Goal: Task Accomplishment & Management: Use online tool/utility

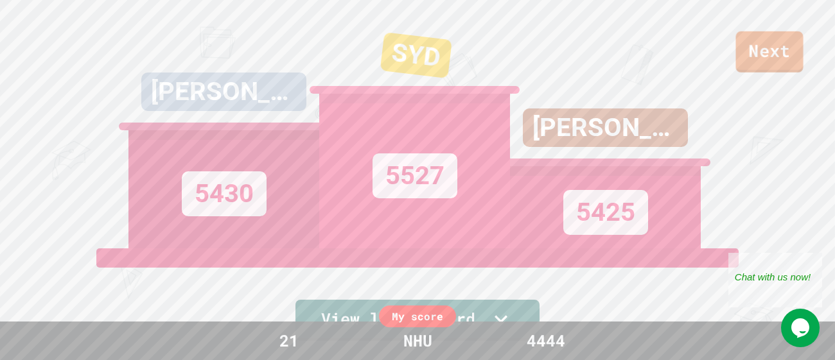
click at [780, 73] on div "Next [PERSON_NAME] 5430 SYD 5527 [PERSON_NAME] 5425 View leaderboard" at bounding box center [417, 180] width 835 height 360
click at [774, 46] on link "Next" at bounding box center [769, 50] width 60 height 42
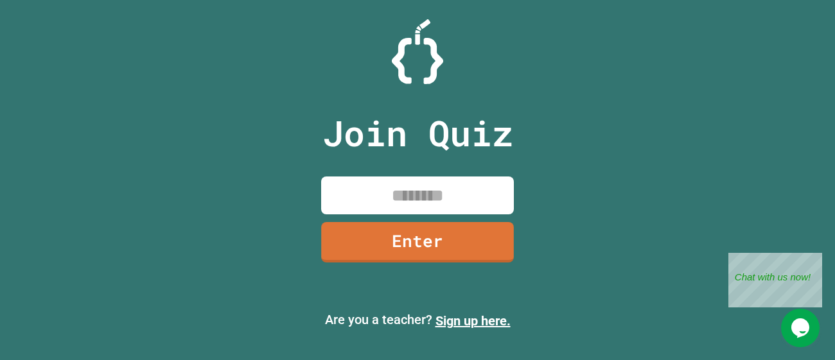
click at [417, 205] on input at bounding box center [417, 196] width 193 height 38
type input "********"
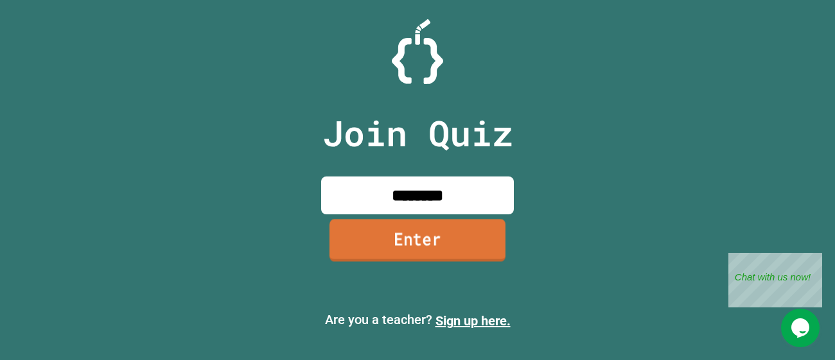
click at [384, 236] on link "Enter" at bounding box center [418, 240] width 176 height 42
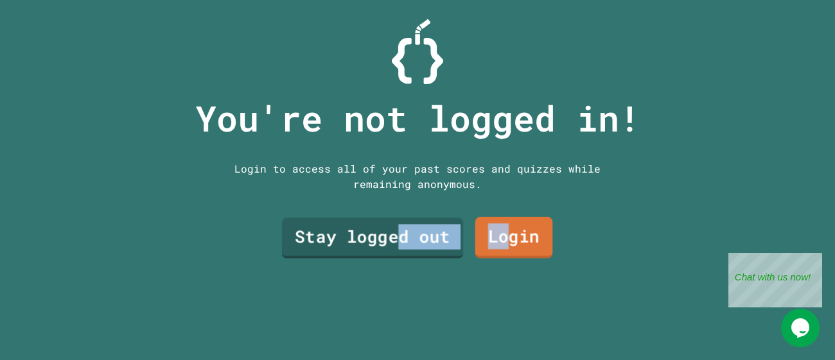
drag, startPoint x: 510, startPoint y: 232, endPoint x: 396, endPoint y: 234, distance: 114.4
click at [396, 234] on div "Stay logged out Login" at bounding box center [417, 238] width 283 height 53
click at [396, 234] on link "Stay logged out" at bounding box center [373, 238] width 182 height 42
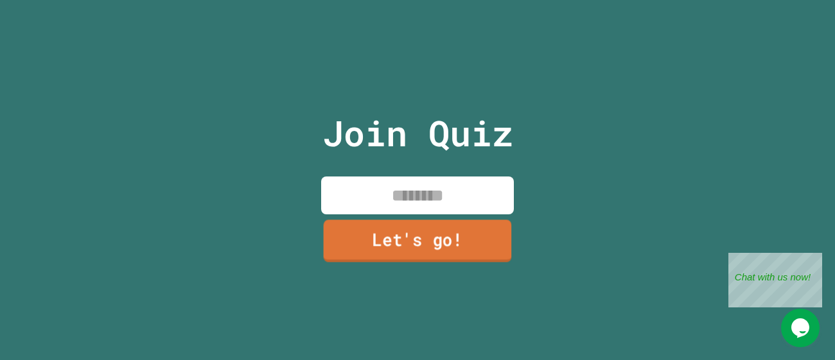
click at [393, 203] on input at bounding box center [417, 196] width 193 height 38
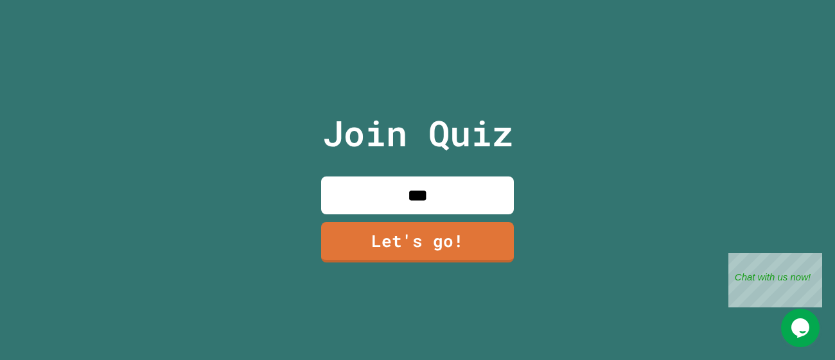
type input "***"
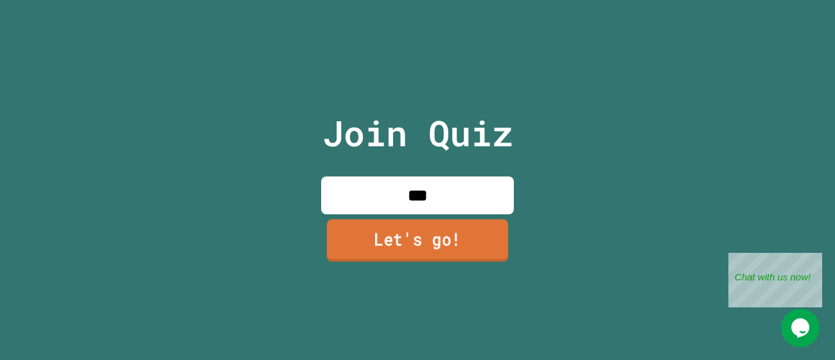
click at [497, 246] on link "Let's go!" at bounding box center [417, 241] width 181 height 42
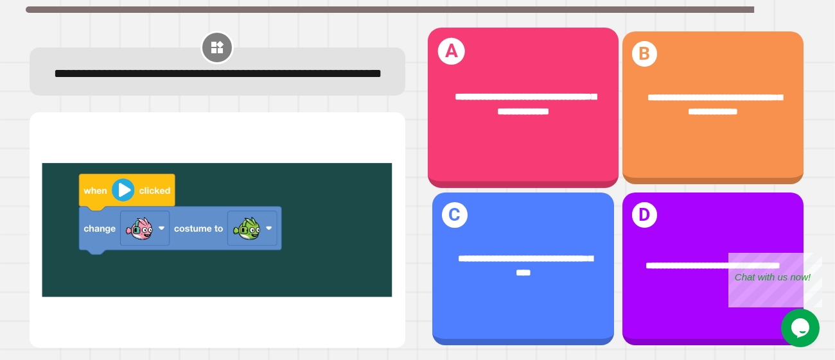
click at [510, 109] on span "**********" at bounding box center [526, 104] width 142 height 26
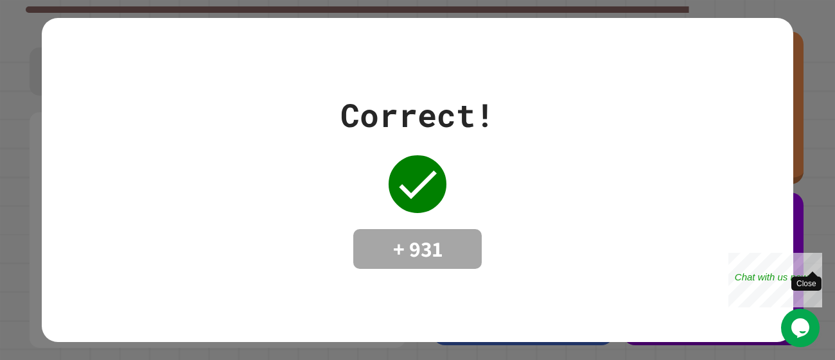
click at [817, 261] on div "Close" at bounding box center [813, 261] width 16 height 16
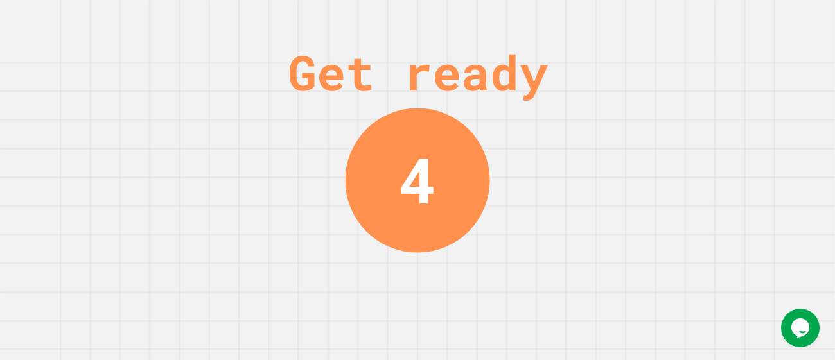
click at [609, 305] on div "Get ready 4" at bounding box center [417, 180] width 835 height 360
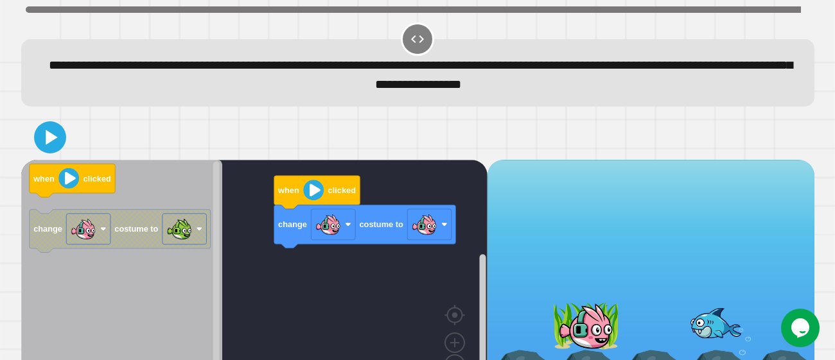
scroll to position [42, 0]
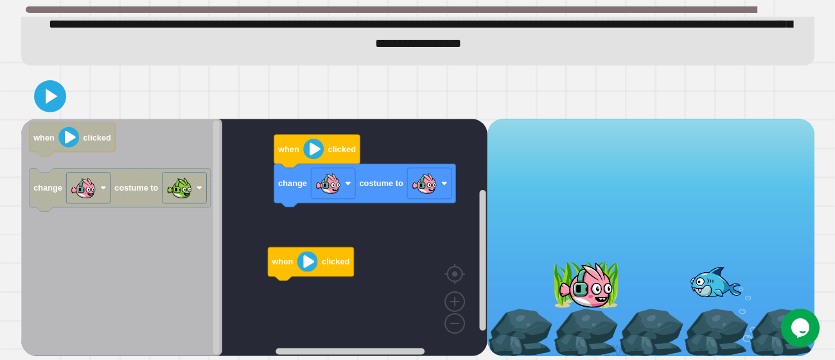
click at [288, 306] on div "change costume to when clicked when clicked when clicked change costume to" at bounding box center [254, 238] width 466 height 238
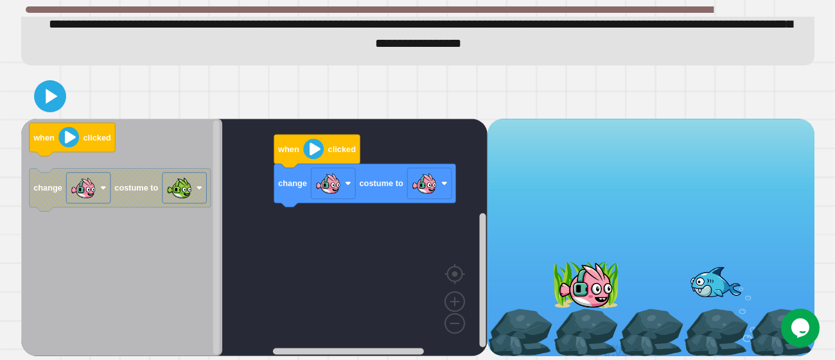
click at [315, 228] on div "when clicked change costume to when clicked change costume to" at bounding box center [254, 238] width 466 height 238
click at [426, 172] on image "Blockly Workspace" at bounding box center [424, 184] width 26 height 26
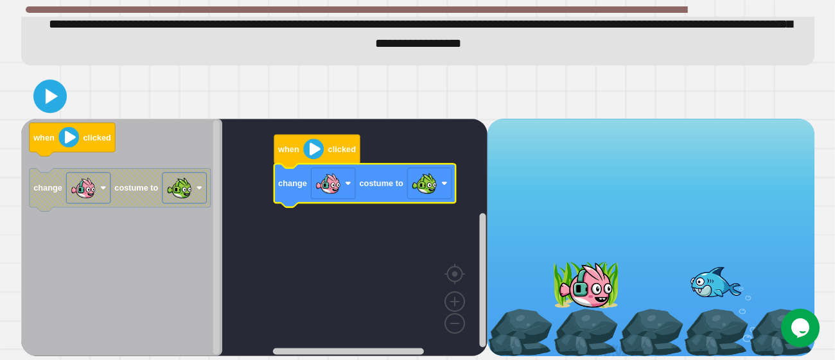
click at [57, 91] on icon at bounding box center [50, 96] width 27 height 27
click at [420, 288] on rect "Blockly Workspace" at bounding box center [254, 238] width 466 height 238
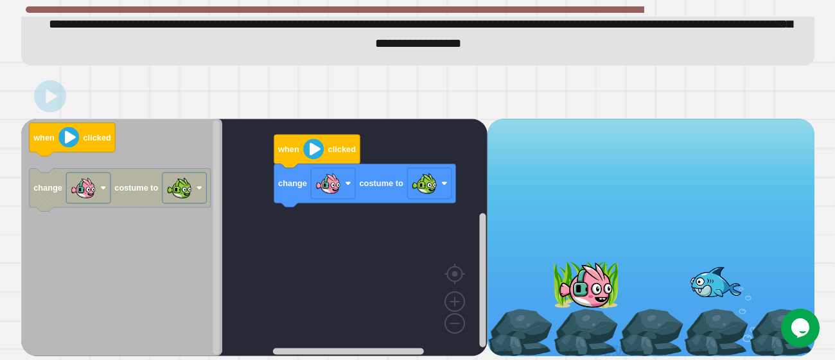
click at [603, 275] on div at bounding box center [586, 285] width 66 height 48
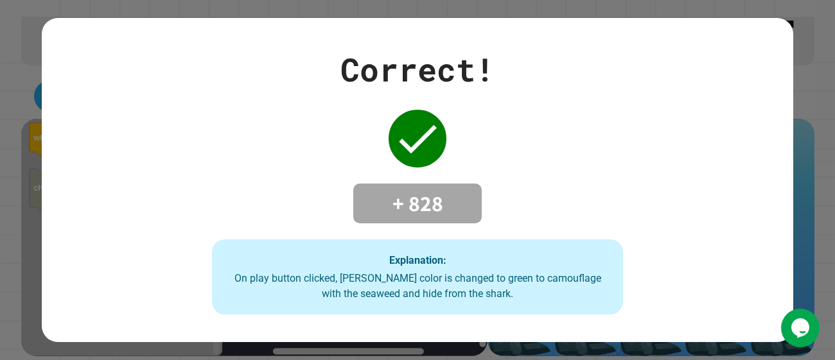
click at [473, 181] on div "Correct! + 828 Explanation: On play button clicked, [PERSON_NAME] color is chan…" at bounding box center [418, 181] width 587 height 270
click at [783, 199] on div "Correct! + 828 Explanation: On play button clicked, [PERSON_NAME] color is chan…" at bounding box center [418, 181] width 752 height 270
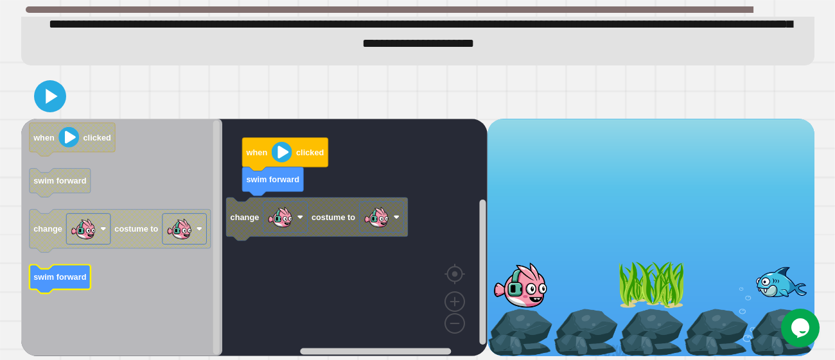
click at [73, 282] on text "swim forward" at bounding box center [59, 278] width 53 height 10
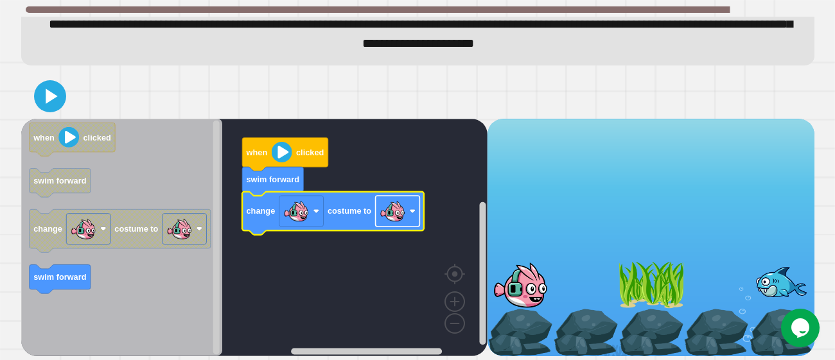
click at [404, 208] on image "Blockly Workspace" at bounding box center [392, 212] width 26 height 26
drag, startPoint x: 51, startPoint y: 105, endPoint x: 66, endPoint y: 111, distance: 16.5
click at [66, 111] on div at bounding box center [417, 96] width 793 height 45
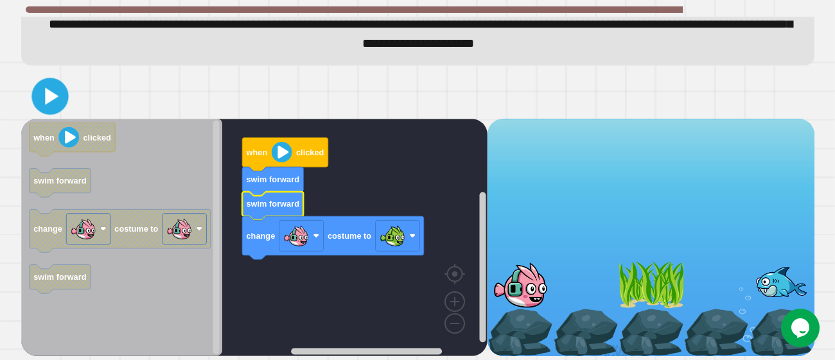
click at [53, 100] on icon at bounding box center [51, 95] width 13 height 17
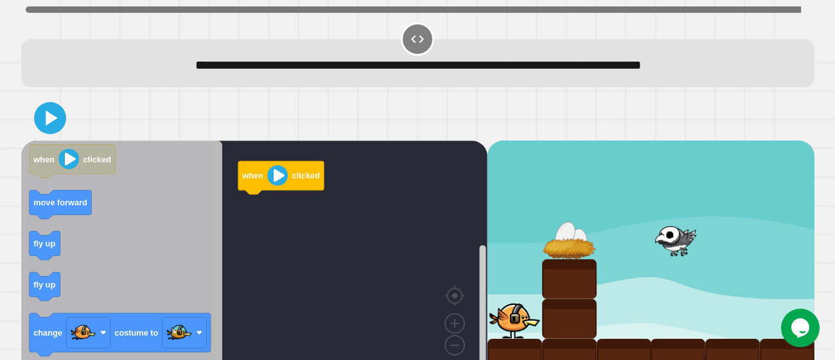
scroll to position [22, 0]
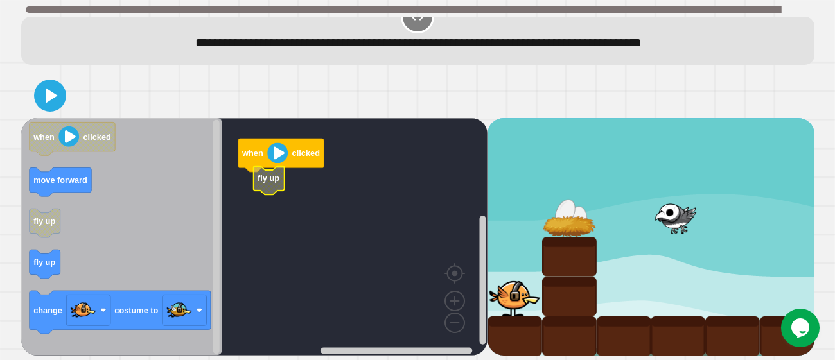
click at [44, 240] on icon "Blockly Workspace" at bounding box center [122, 237] width 202 height 238
click at [44, 249] on icon "Blockly Workspace" at bounding box center [122, 237] width 202 height 238
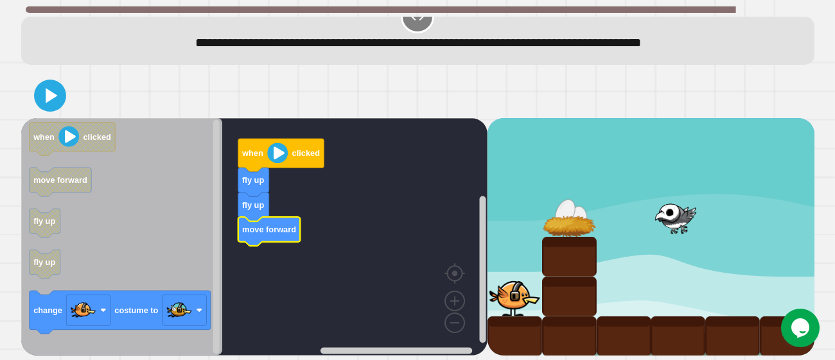
click at [36, 107] on div at bounding box center [417, 95] width 793 height 45
click at [42, 103] on icon at bounding box center [50, 95] width 31 height 31
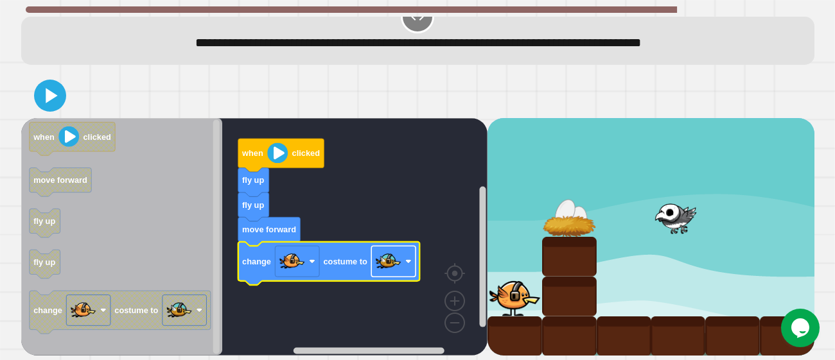
click at [385, 266] on image "Blockly Workspace" at bounding box center [388, 262] width 26 height 26
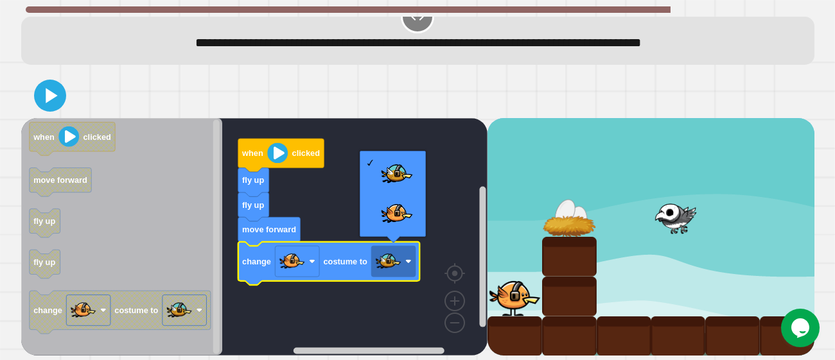
click at [338, 211] on rect "Blockly Workspace" at bounding box center [254, 237] width 466 height 238
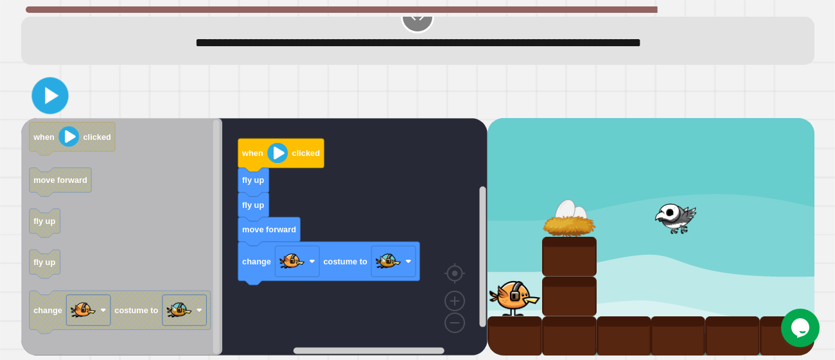
click at [62, 94] on icon at bounding box center [50, 96] width 30 height 30
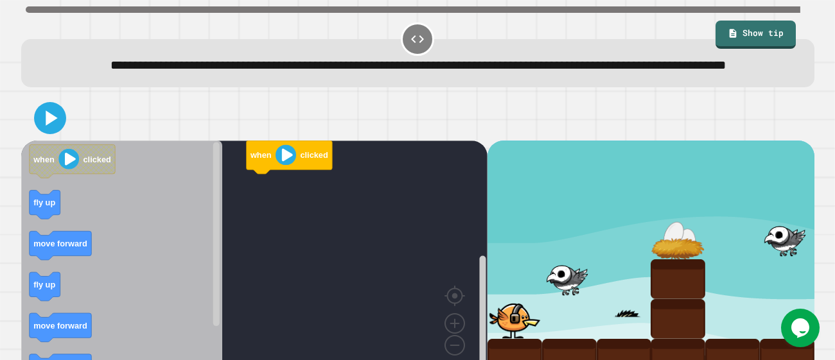
scroll to position [42, 0]
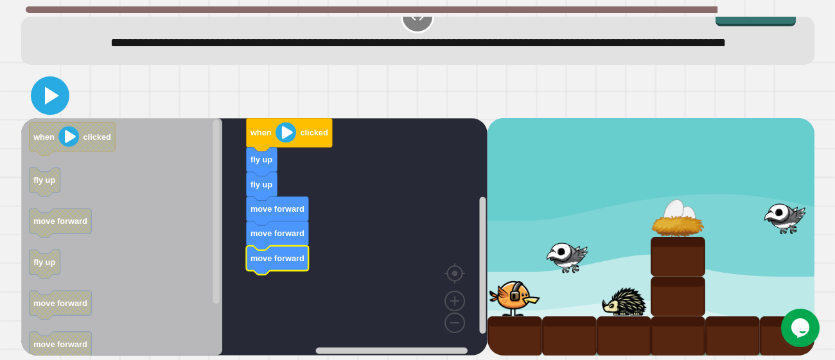
click at [48, 96] on icon at bounding box center [52, 96] width 14 height 18
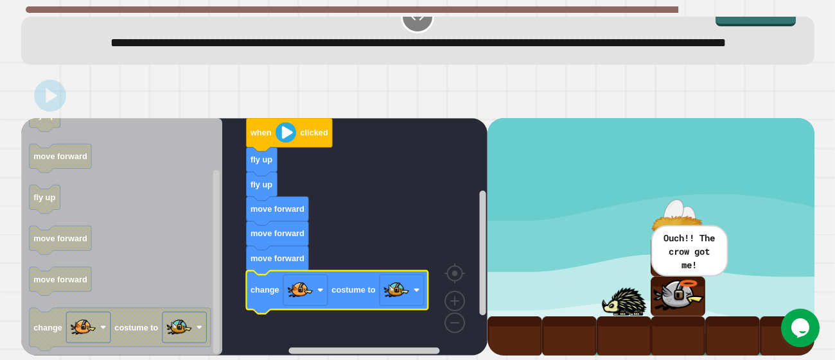
click at [418, 213] on rect "Blockly Workspace" at bounding box center [254, 237] width 466 height 238
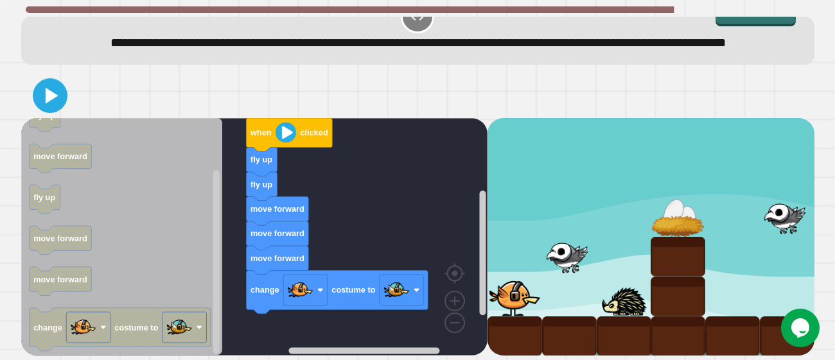
click at [39, 98] on icon at bounding box center [50, 96] width 28 height 28
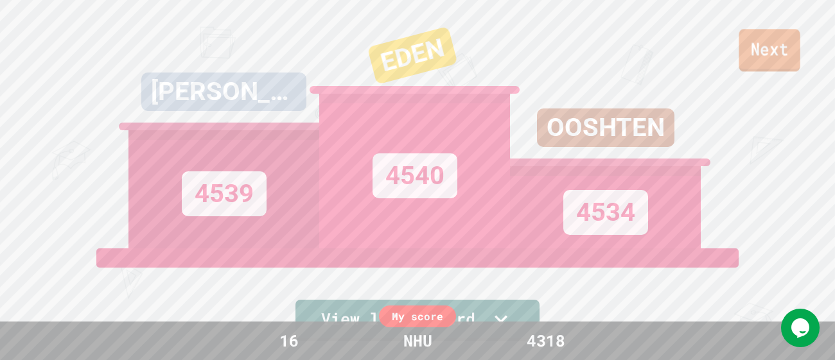
click at [760, 61] on link "Next" at bounding box center [769, 50] width 61 height 42
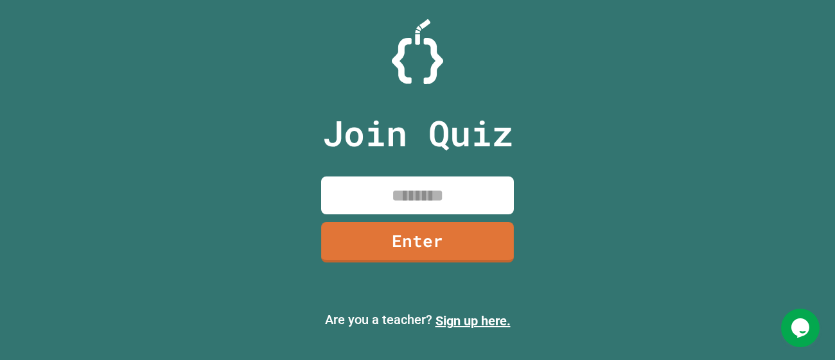
click at [440, 202] on input at bounding box center [417, 196] width 193 height 38
type input "********"
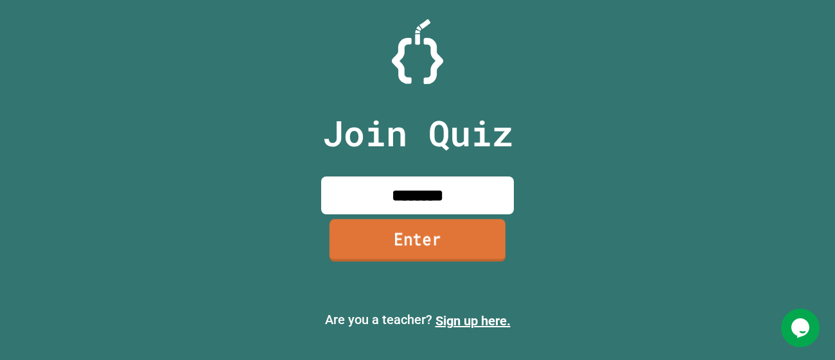
click at [435, 249] on link "Enter" at bounding box center [418, 240] width 176 height 42
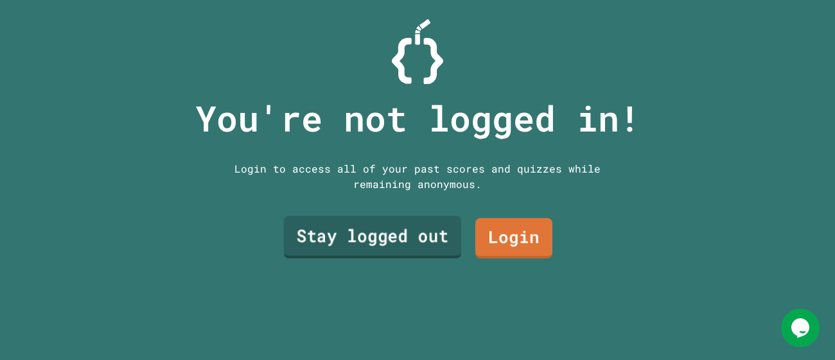
click at [411, 239] on link "Stay logged out" at bounding box center [372, 238] width 177 height 42
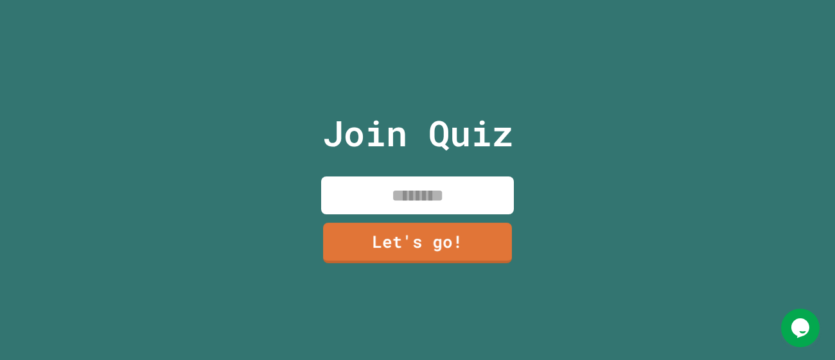
click at [428, 213] on input at bounding box center [417, 196] width 193 height 38
type input "***"
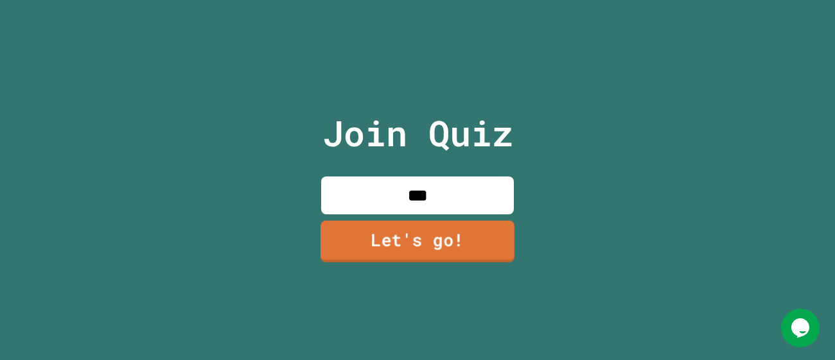
click at [448, 240] on link "Let's go!" at bounding box center [418, 241] width 194 height 42
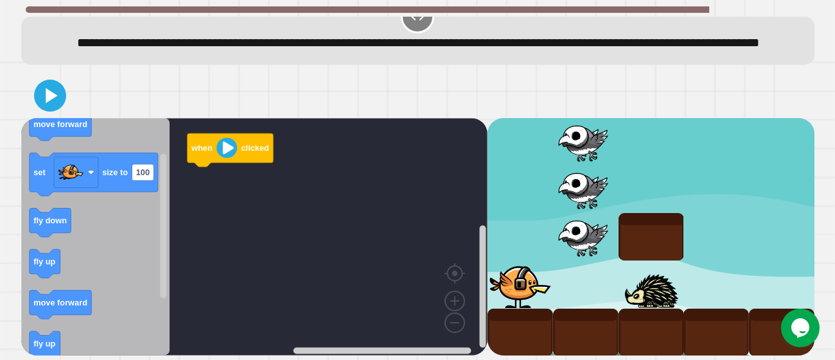
scroll to position [42, 0]
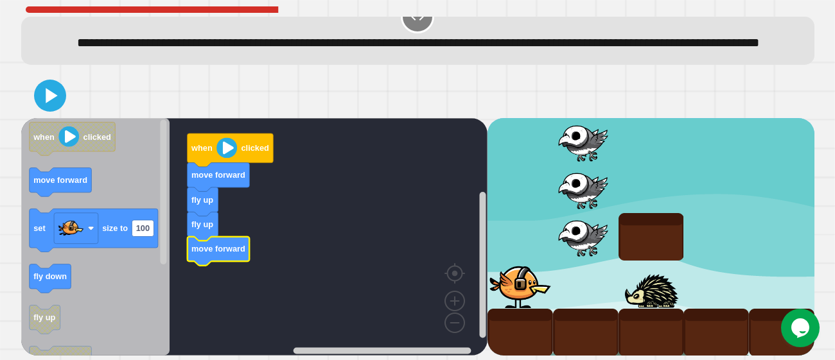
click at [79, 267] on icon "Blockly Workspace" at bounding box center [95, 237] width 148 height 238
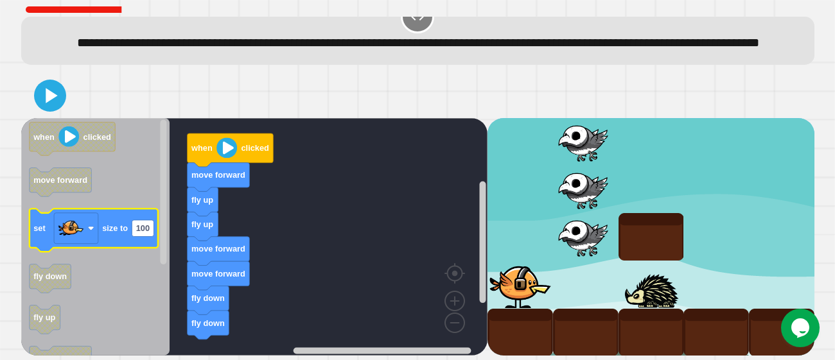
click at [118, 236] on icon "Blockly Workspace" at bounding box center [93, 230] width 128 height 43
click at [67, 229] on image "Blockly Workspace" at bounding box center [71, 229] width 26 height 26
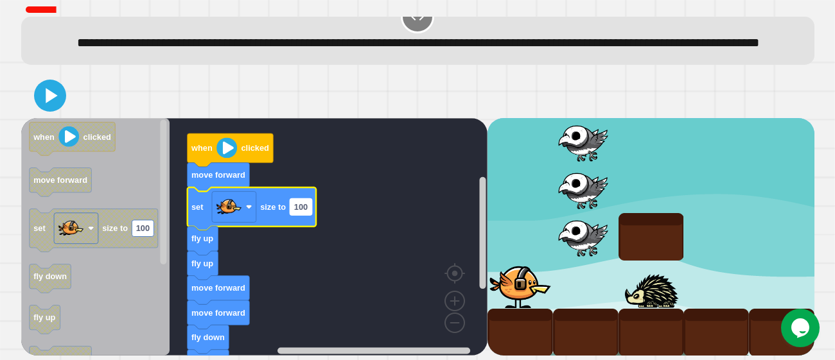
click at [297, 211] on text "100" at bounding box center [300, 207] width 13 height 10
click at [247, 204] on rect "Blockly Workspace" at bounding box center [233, 207] width 44 height 31
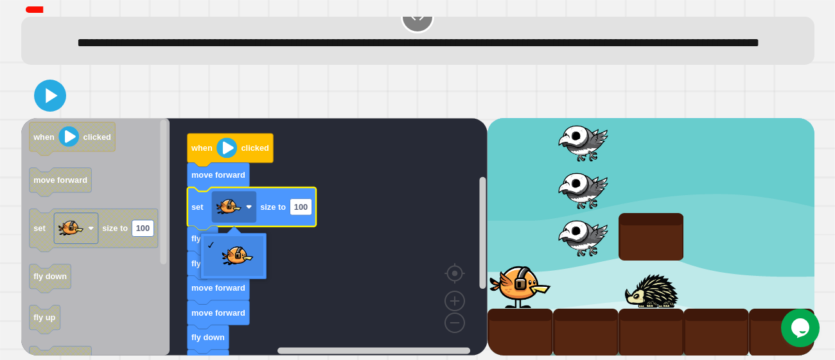
click at [305, 221] on icon "Blockly Workspace" at bounding box center [251, 209] width 128 height 43
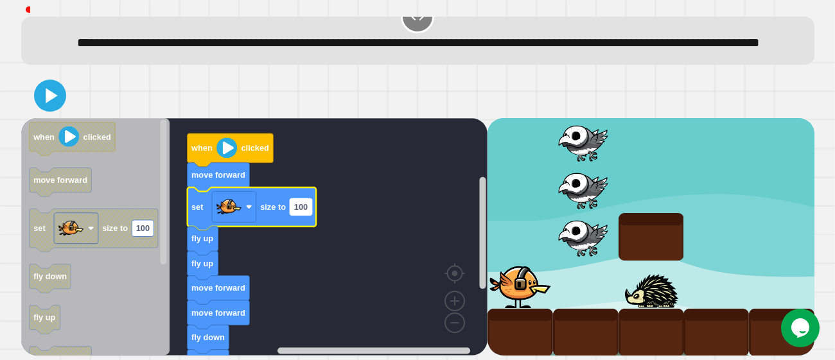
click at [301, 212] on rect "Blockly Workspace" at bounding box center [301, 207] width 22 height 17
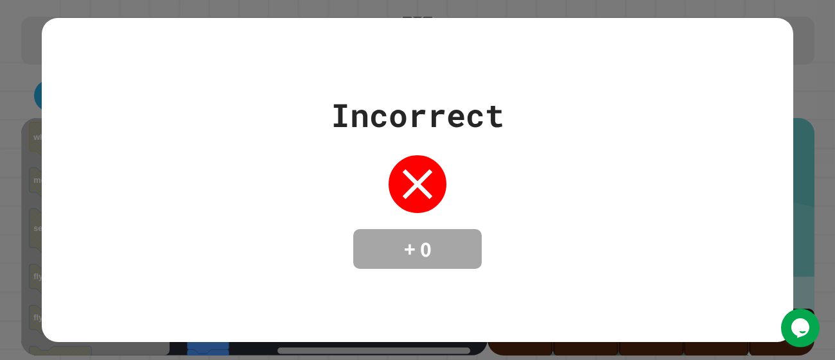
click at [304, 210] on div "Incorrect + 0" at bounding box center [418, 180] width 752 height 178
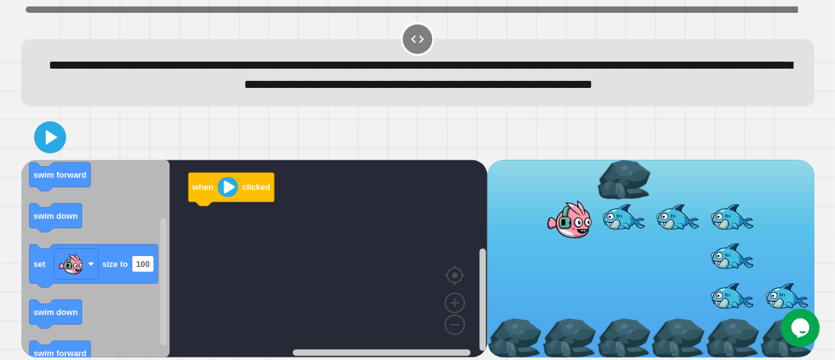
scroll to position [23, 0]
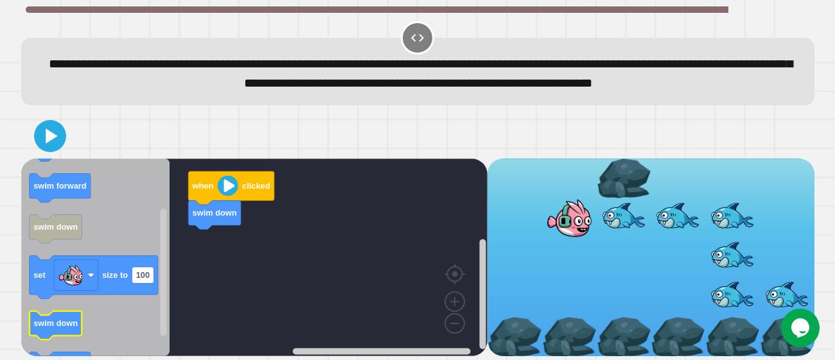
click at [66, 320] on text "swim down" at bounding box center [55, 324] width 44 height 10
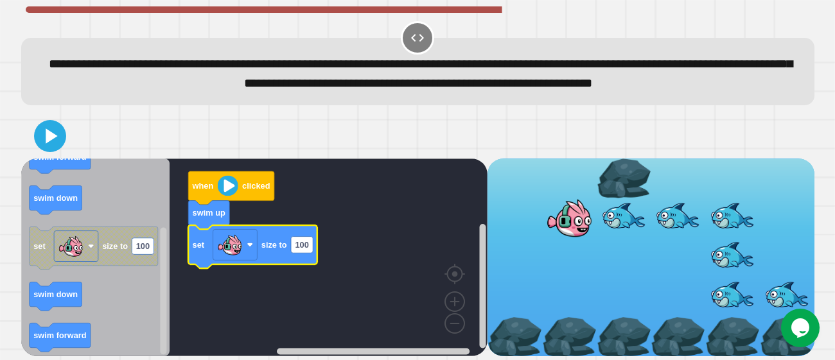
click at [317, 247] on g "set size to 100" at bounding box center [252, 247] width 128 height 43
click at [307, 245] on text "100" at bounding box center [301, 245] width 13 height 10
type input "*"
click at [57, 111] on div "when clicked swim up set size to 1 when clicked swim up swim forward swim down …" at bounding box center [418, 234] width 802 height 251
click at [59, 129] on icon at bounding box center [50, 136] width 26 height 26
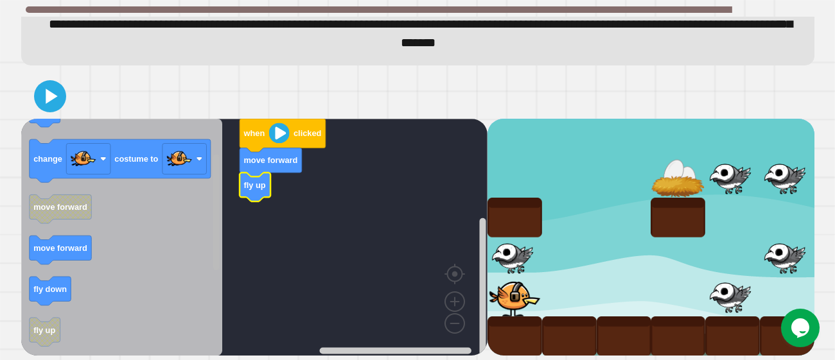
scroll to position [102, 0]
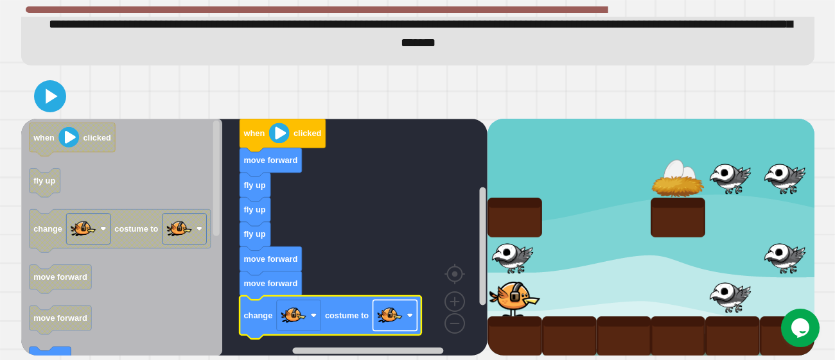
click at [394, 319] on image "Blockly Workspace" at bounding box center [389, 316] width 26 height 26
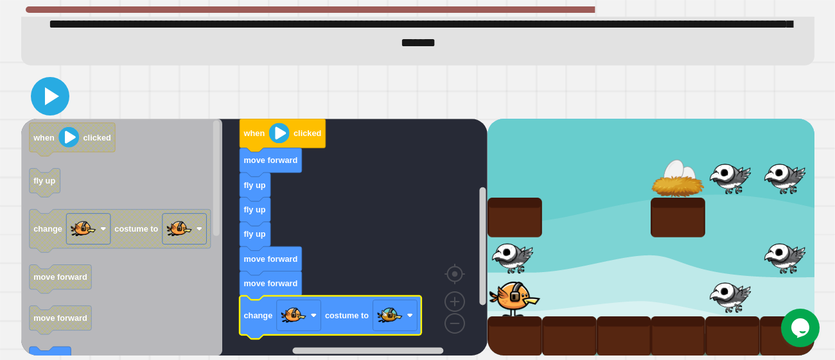
click at [57, 97] on icon at bounding box center [52, 96] width 14 height 18
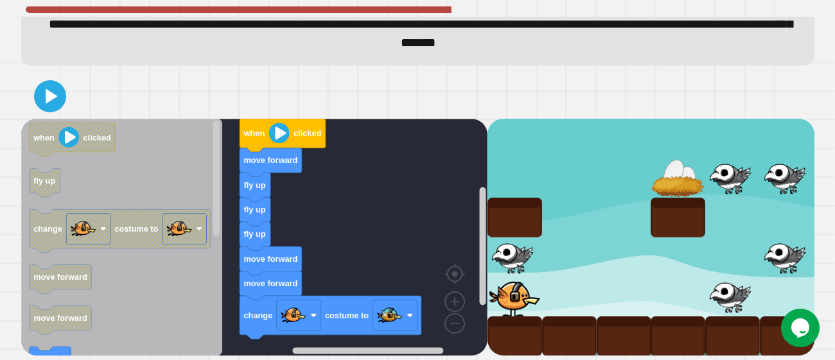
click at [220, 206] on div "when clicked move forward fly up fly up fly up move forward move forward change…" at bounding box center [254, 238] width 466 height 238
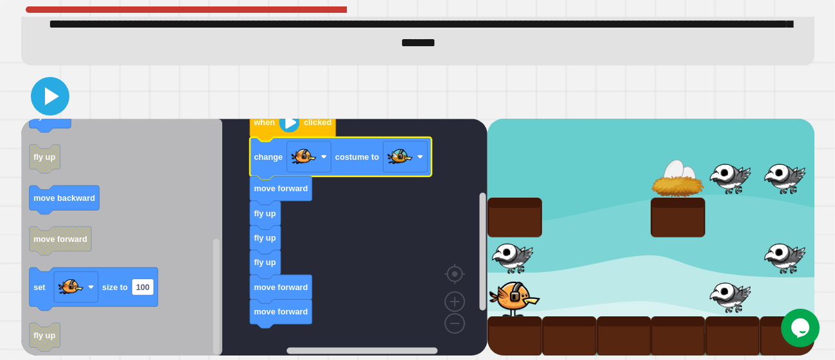
click at [41, 97] on icon at bounding box center [50, 96] width 31 height 31
click at [249, 264] on icon "Blockly Workspace" at bounding box center [264, 264] width 31 height 29
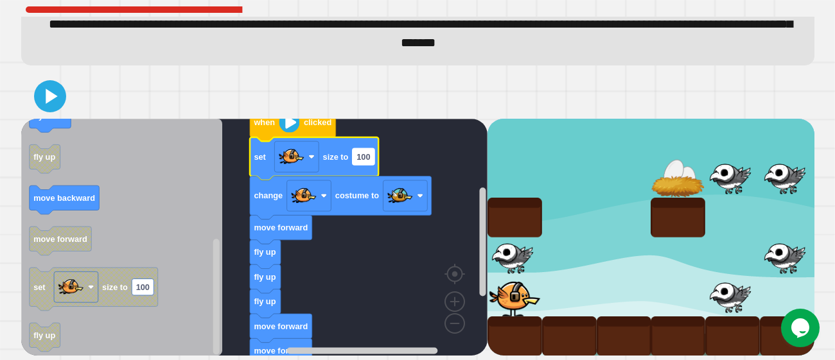
click at [355, 161] on rect "Blockly Workspace" at bounding box center [363, 156] width 22 height 17
click at [358, 160] on input "***" at bounding box center [363, 157] width 22 height 17
click at [371, 161] on input "****" at bounding box center [365, 157] width 26 height 17
type input "*"
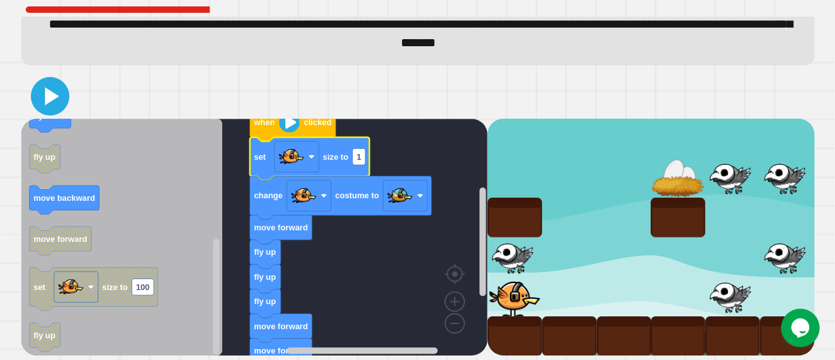
click at [58, 98] on icon at bounding box center [50, 96] width 31 height 31
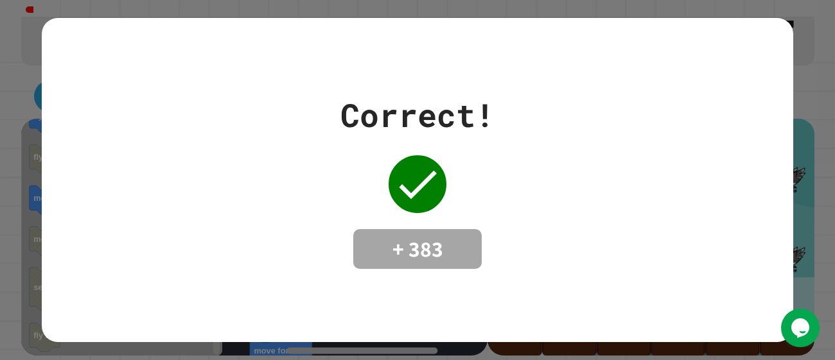
click at [650, 236] on div "Correct! + 383" at bounding box center [418, 180] width 752 height 178
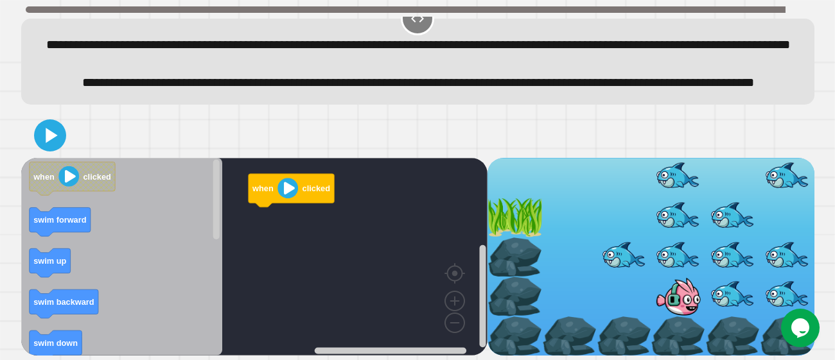
scroll to position [62, 0]
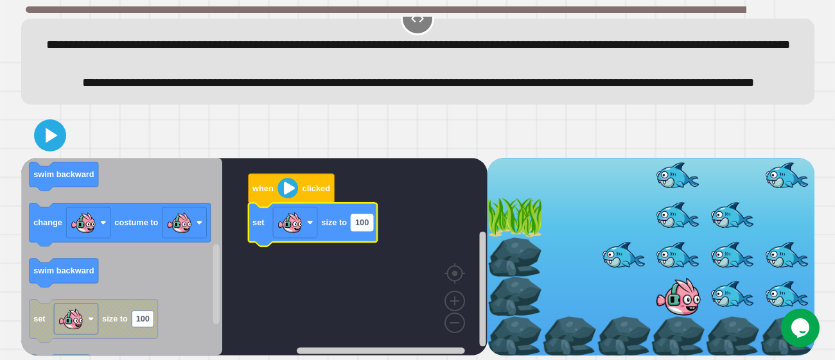
click at [356, 223] on text "100" at bounding box center [361, 223] width 13 height 10
type input "*"
click at [405, 229] on rect "Blockly Workspace" at bounding box center [254, 257] width 466 height 198
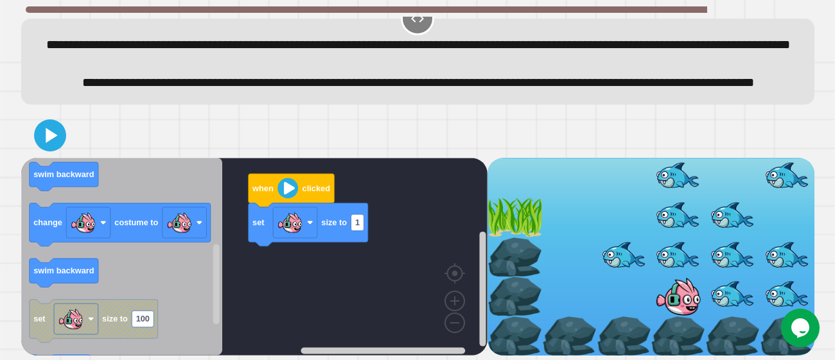
click at [60, 137] on icon at bounding box center [50, 136] width 26 height 26
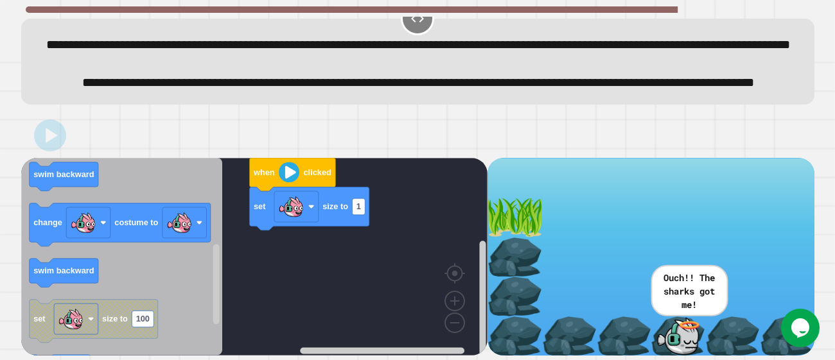
click at [403, 252] on rect "Blockly Workspace" at bounding box center [254, 257] width 466 height 198
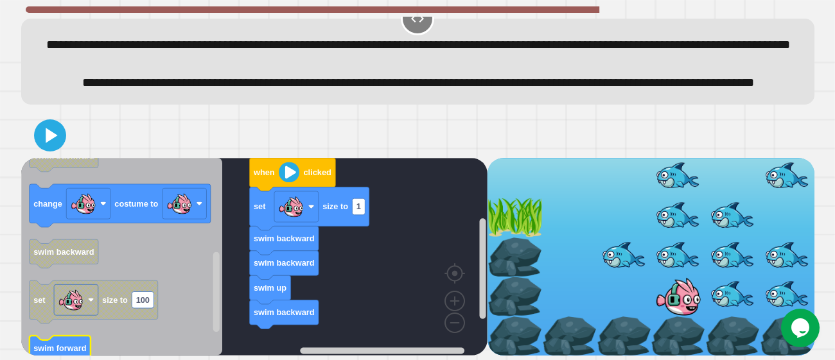
click at [71, 344] on icon "Blockly Workspace" at bounding box center [59, 351] width 61 height 29
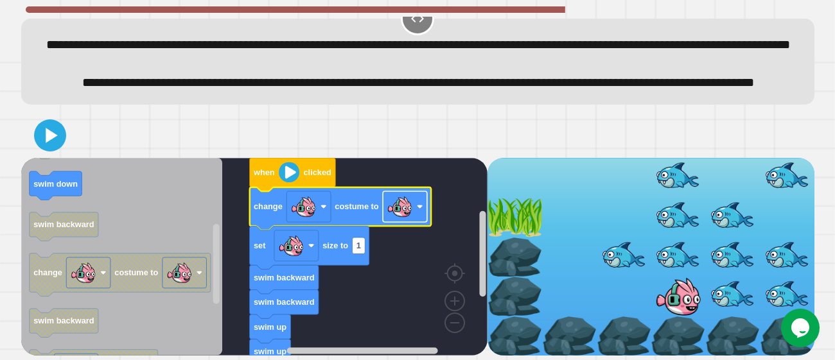
click at [414, 210] on rect "Blockly Workspace" at bounding box center [405, 206] width 44 height 31
click at [45, 144] on icon at bounding box center [51, 135] width 13 height 17
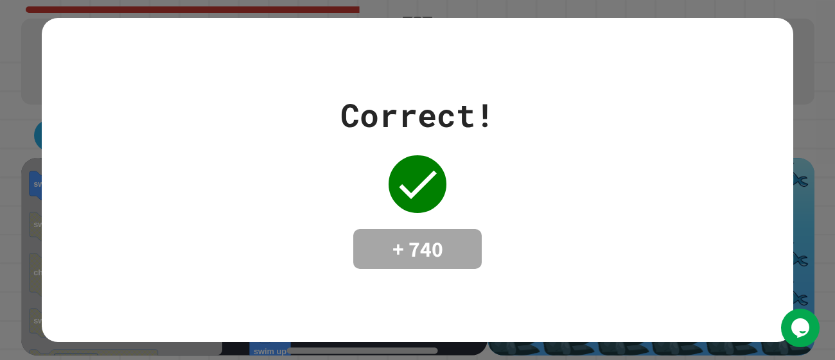
click at [7, 29] on div "Correct! + 740" at bounding box center [417, 180] width 835 height 360
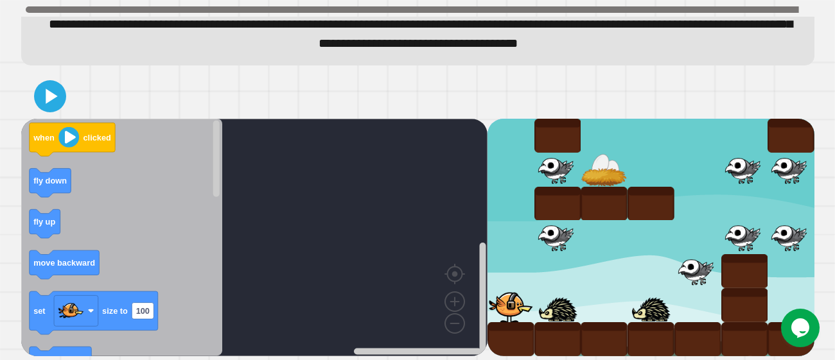
scroll to position [38, 0]
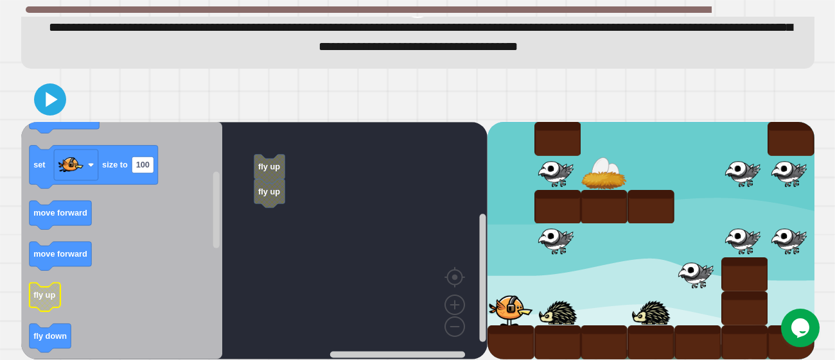
click at [50, 307] on icon "Blockly Workspace" at bounding box center [44, 297] width 31 height 29
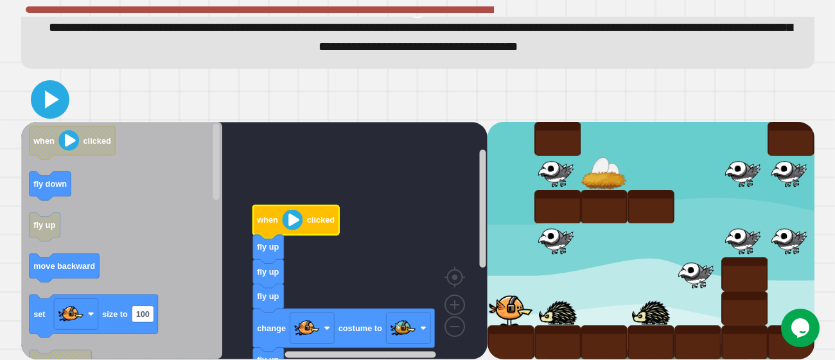
click at [45, 101] on icon at bounding box center [52, 100] width 14 height 18
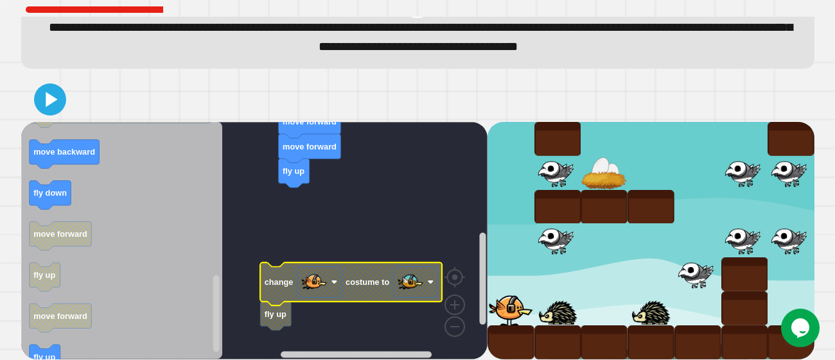
scroll to position [0, 0]
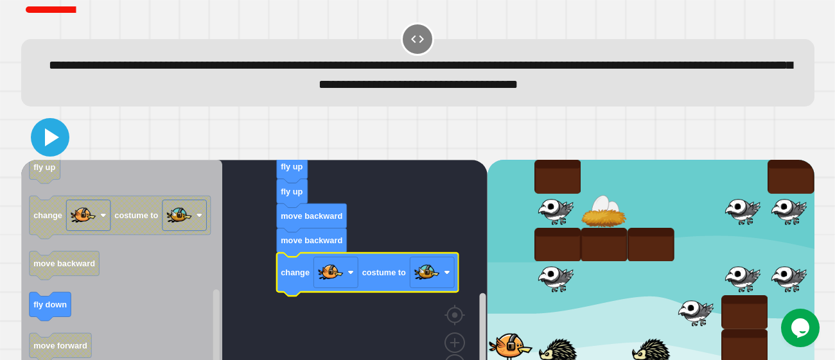
click at [46, 136] on icon at bounding box center [52, 137] width 14 height 18
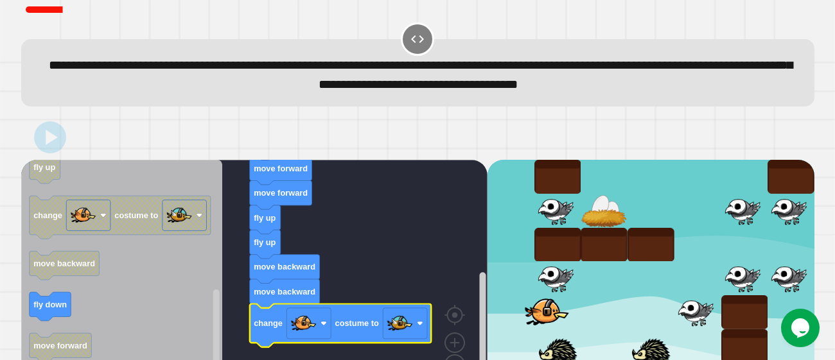
scroll to position [42, 0]
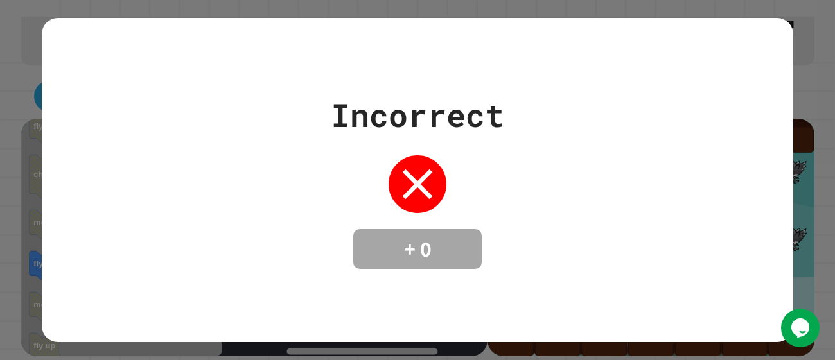
click at [786, 290] on div "Incorrect + 0" at bounding box center [418, 180] width 752 height 324
